Goal: Task Accomplishment & Management: Manage account settings

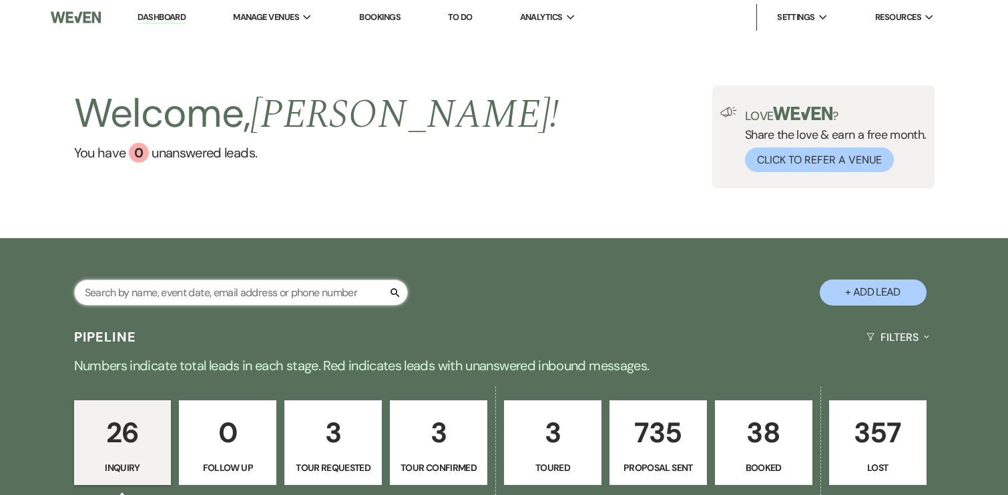
click at [240, 298] on input "text" at bounding box center [241, 293] width 334 height 26
type input "c"
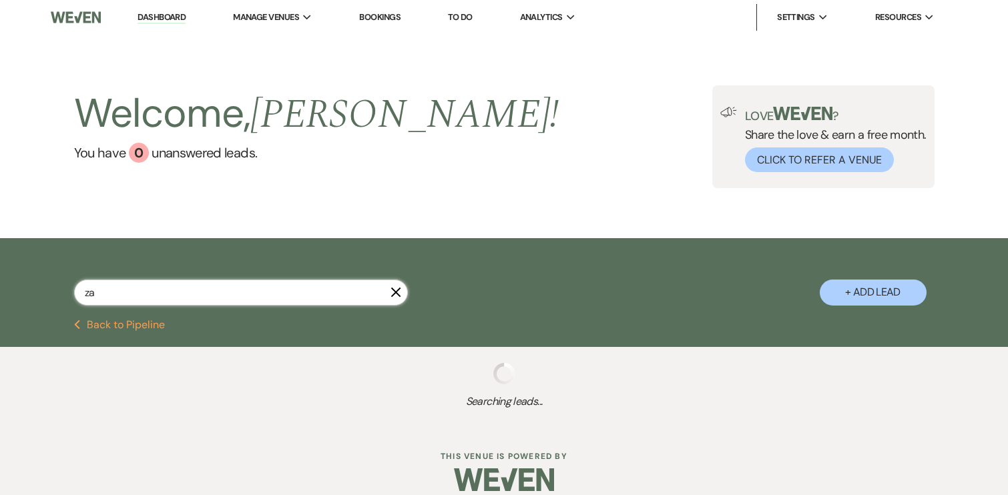
type input "zac"
select select "4"
select select "6"
select select "8"
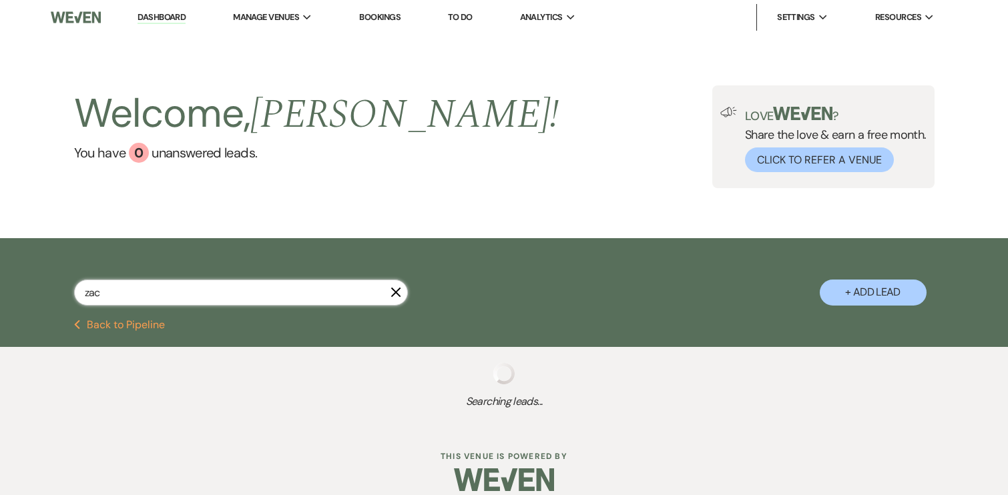
select select "10"
select select "8"
select select "5"
select select "8"
select select "3"
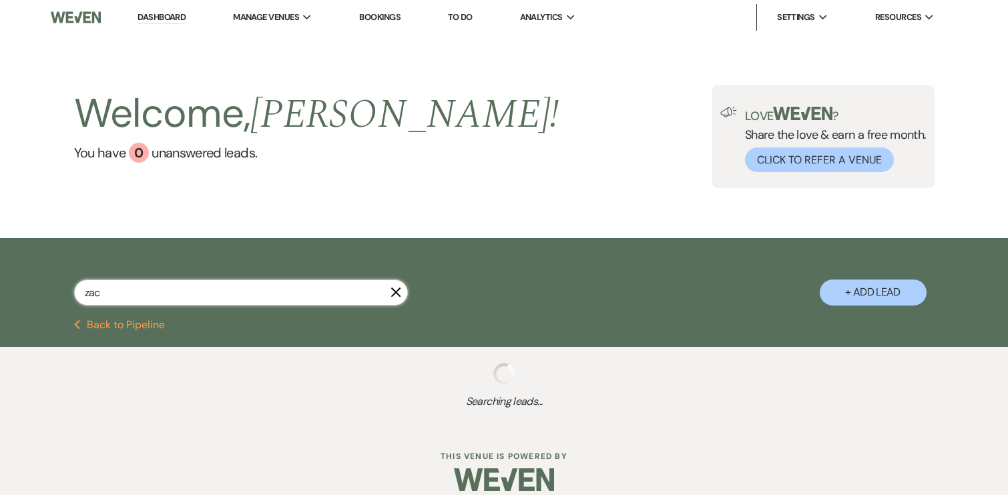
select select "6"
select select "8"
select select "5"
select select "6"
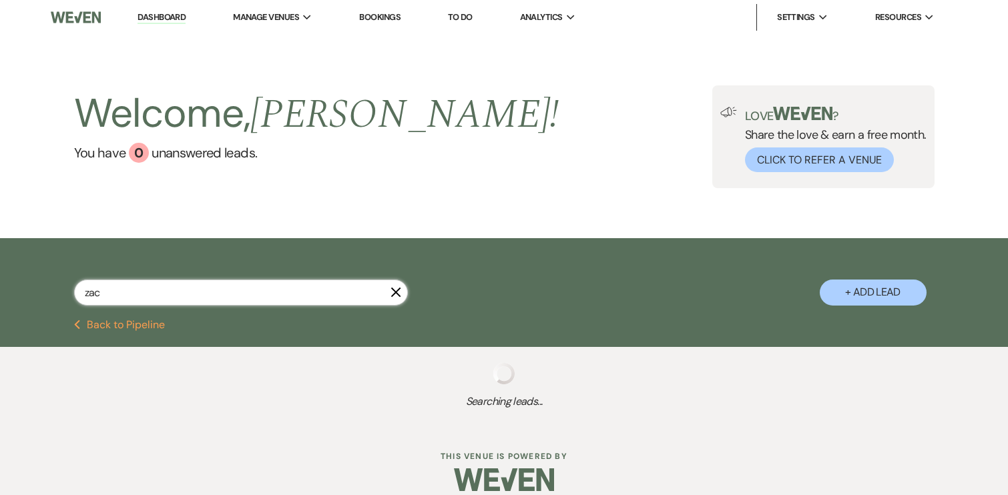
select select "6"
select select "8"
select select "5"
select select "6"
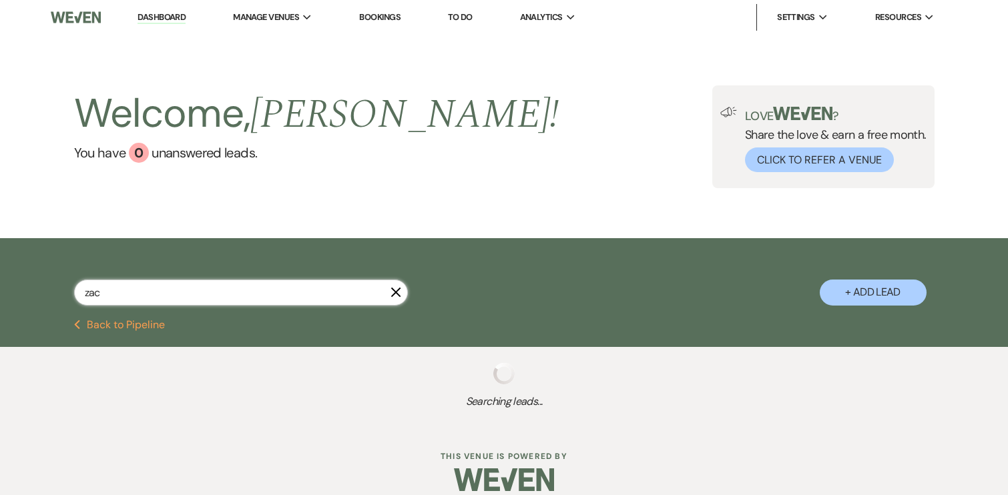
select select "6"
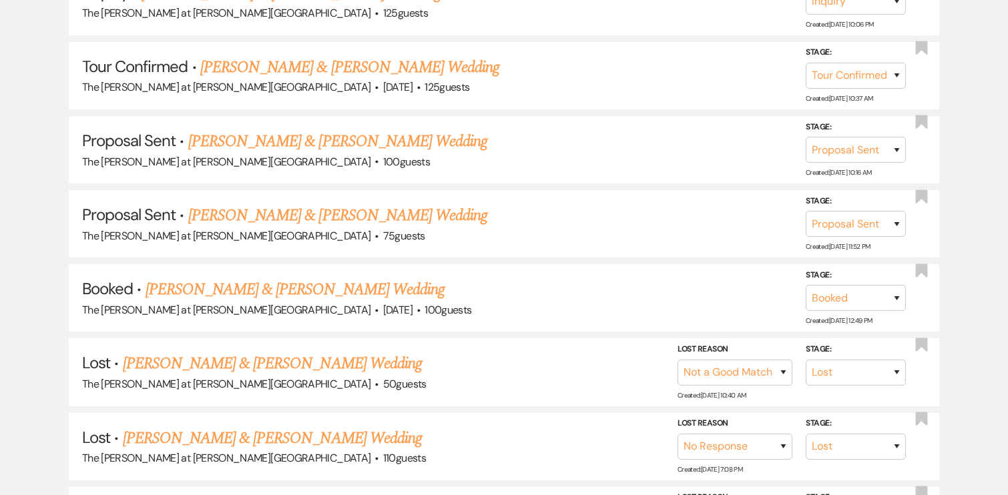
scroll to position [402, 0]
type input "zac"
click at [288, 286] on link "[PERSON_NAME] & [PERSON_NAME] Wedding" at bounding box center [295, 289] width 299 height 24
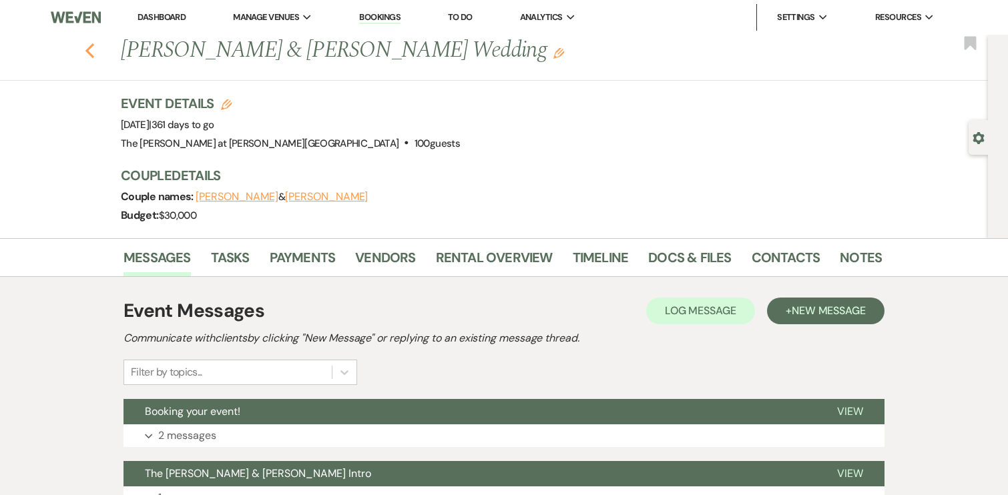
click at [91, 48] on icon "Previous" at bounding box center [90, 51] width 10 height 16
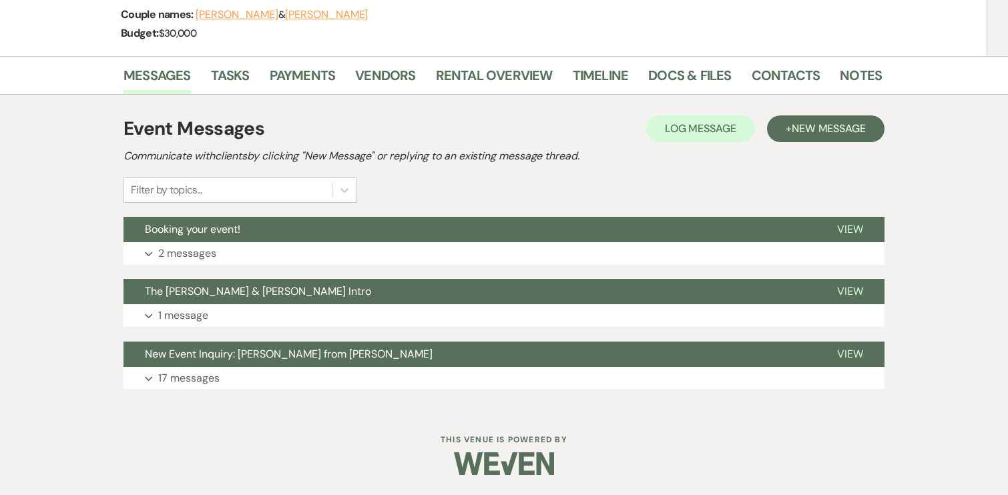
select select "4"
select select "6"
select select "8"
select select "10"
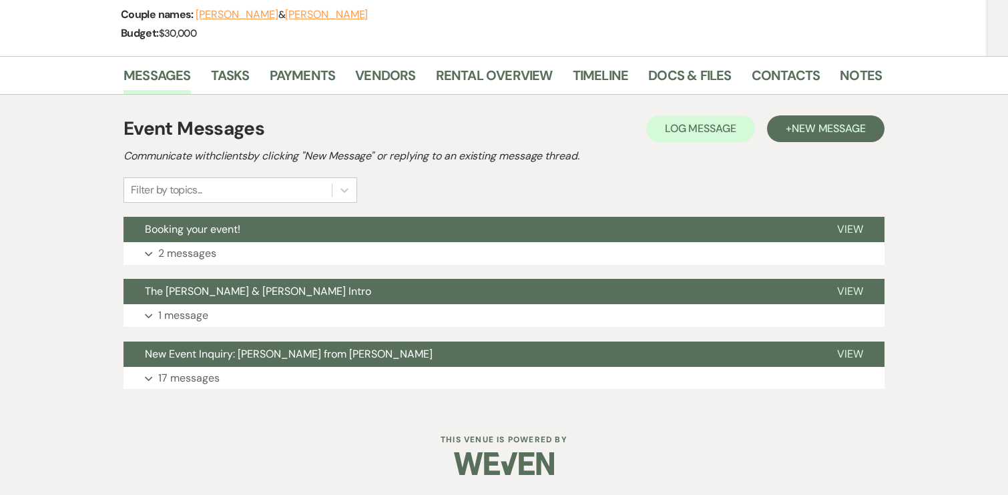
select select "8"
select select "5"
select select "8"
select select "3"
select select "6"
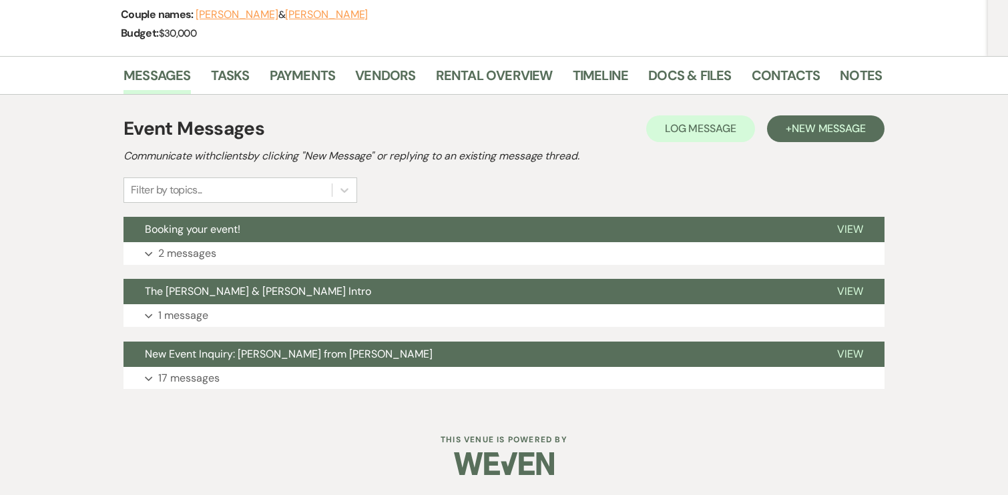
select select "8"
select select "5"
select select "6"
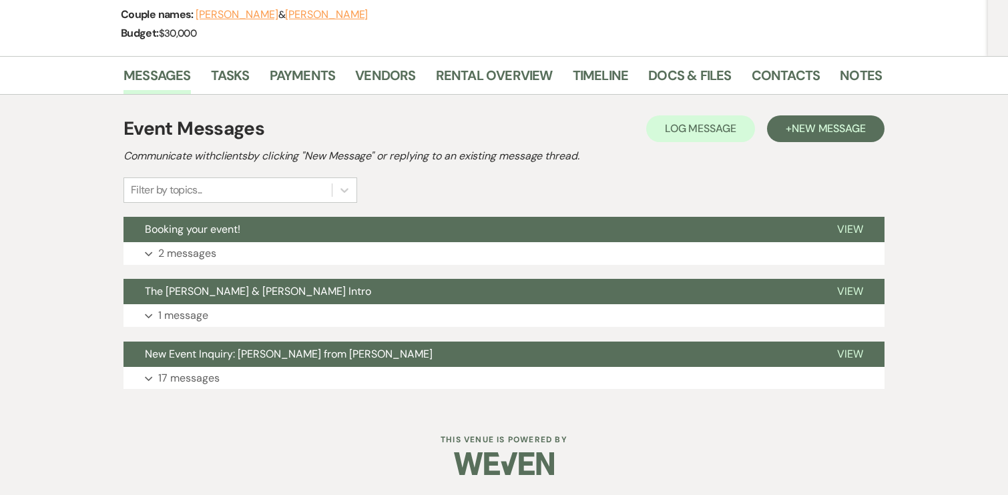
select select "8"
select select "5"
select select "6"
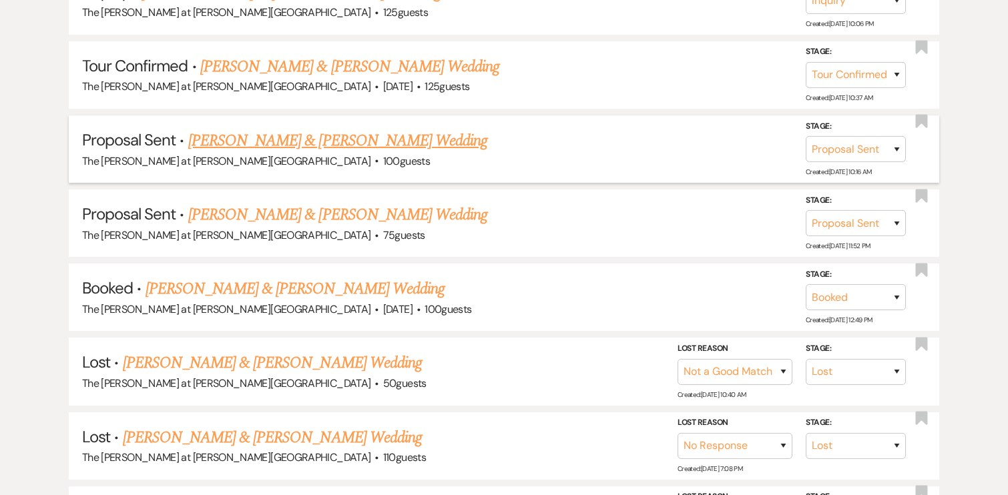
scroll to position [0, 0]
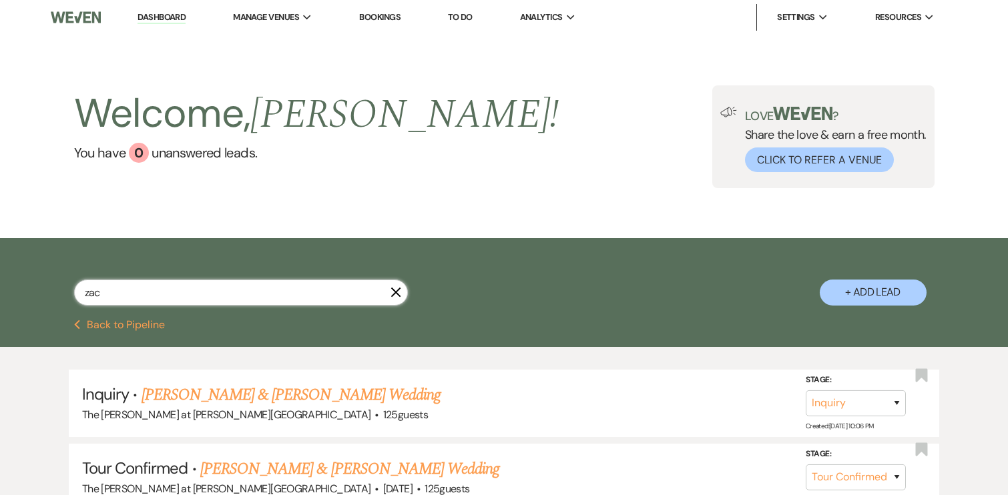
click at [401, 296] on input "zac" at bounding box center [241, 293] width 334 height 26
click at [396, 292] on use "button" at bounding box center [395, 292] width 10 height 10
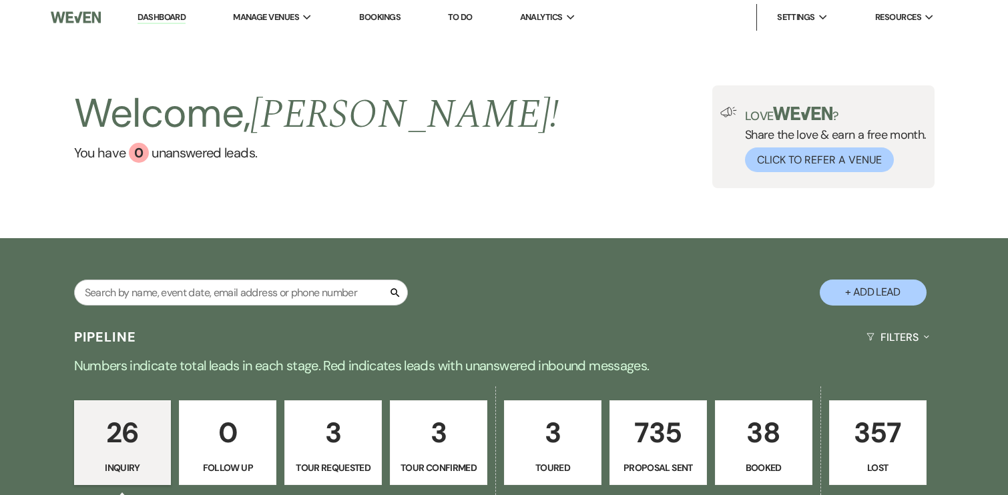
click at [766, 433] on p "38" at bounding box center [764, 433] width 80 height 45
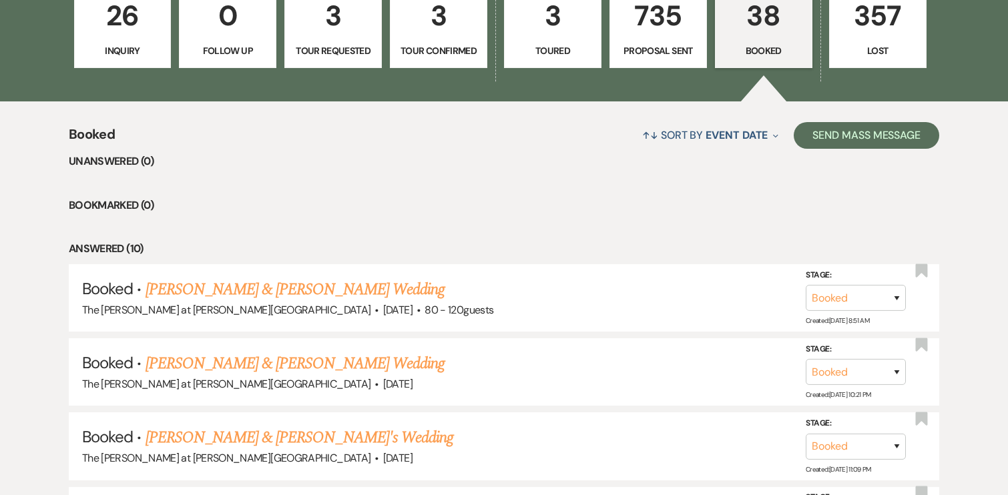
scroll to position [417, 0]
